Goal: Task Accomplishment & Management: Use online tool/utility

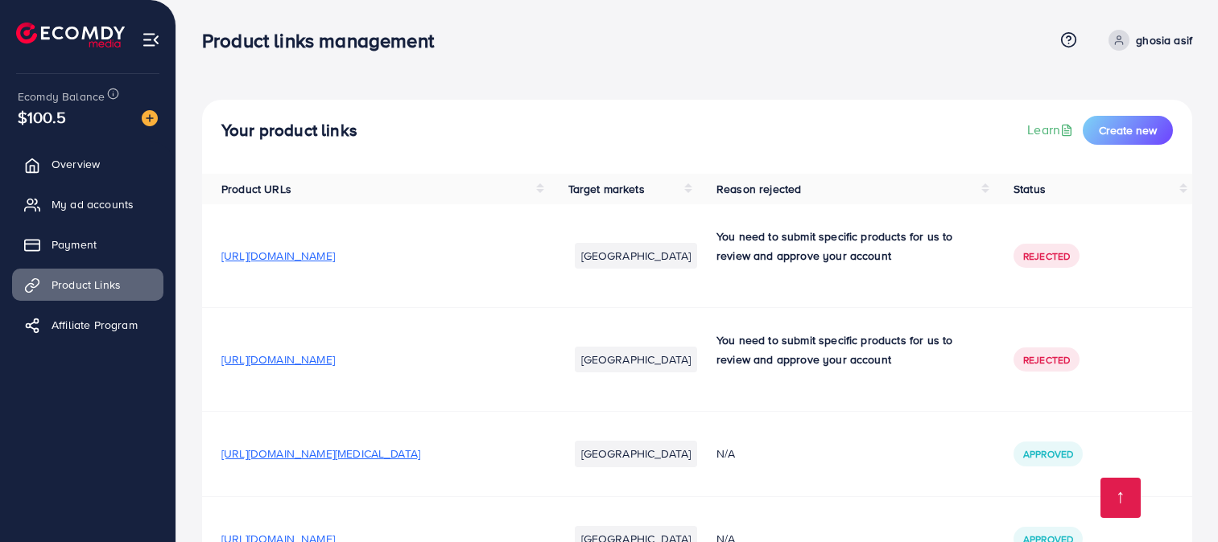
scroll to position [1467, 0]
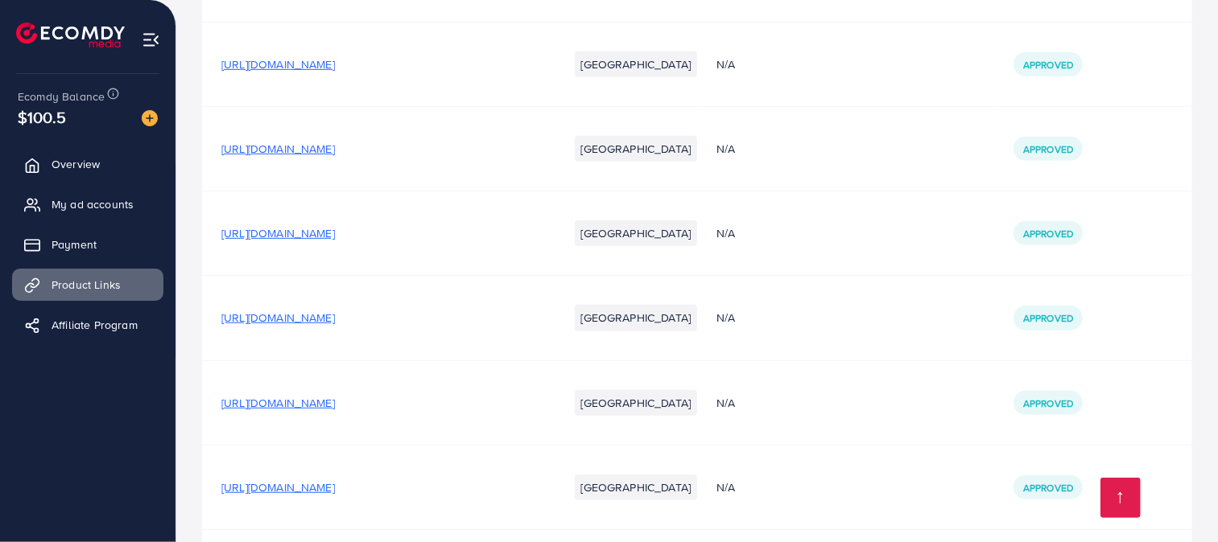
click at [1213, 336] on div "Your product links Learn Create new Product URLs Target markets Reason rejected…" at bounding box center [696, 530] width 1041 height 2010
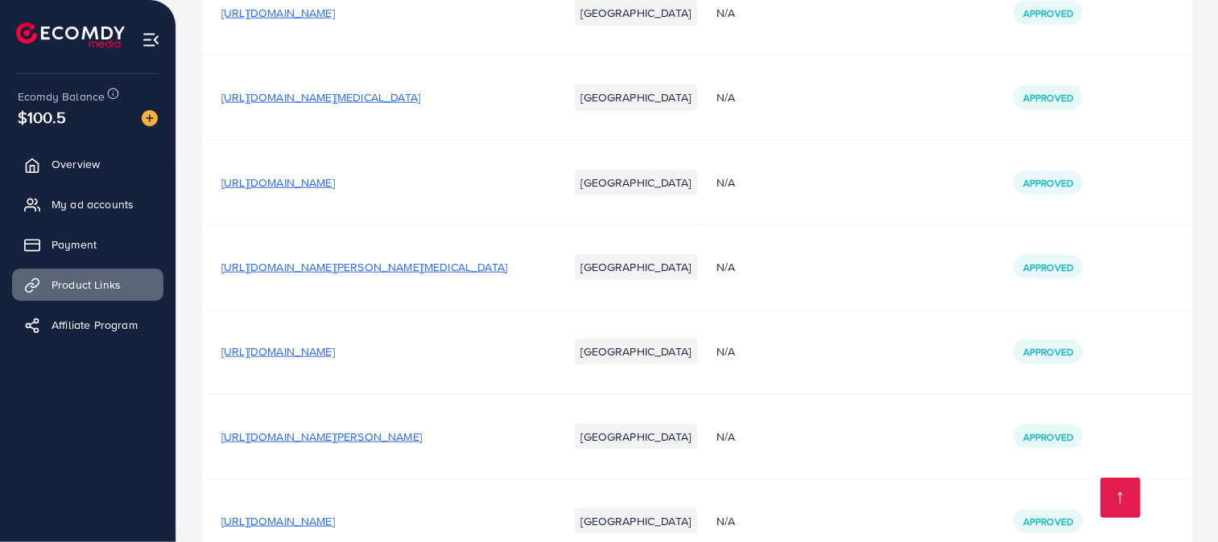
click at [1215, 460] on div "Your product links Learn Create new Product URLs Target markets Reason rejected…" at bounding box center [696, 55] width 1041 height 2010
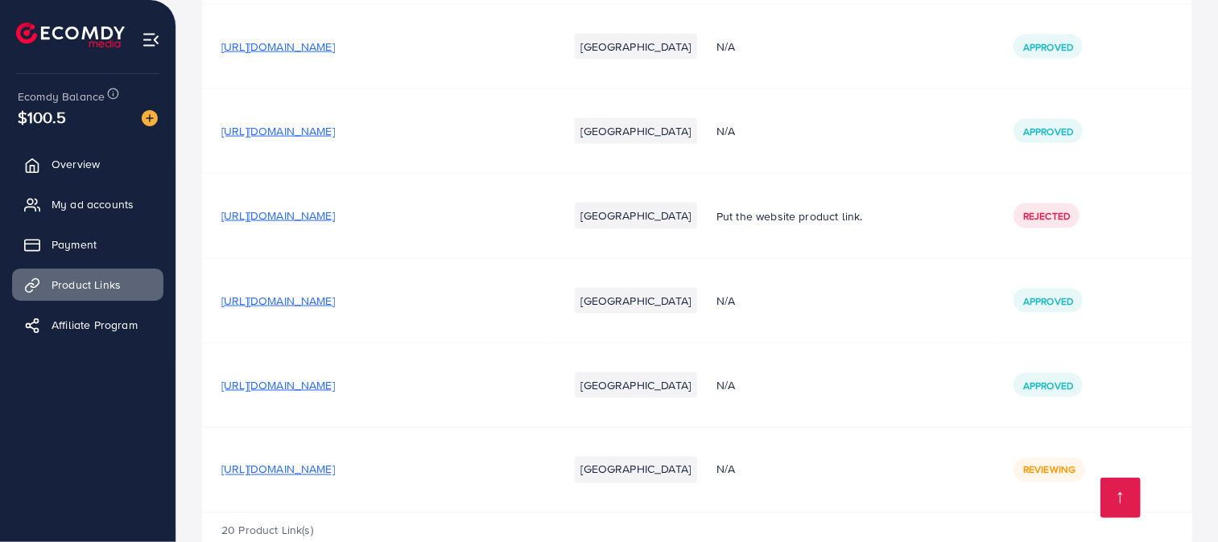
click at [869, 462] on div "N/A" at bounding box center [845, 470] width 258 height 16
